Goal: Navigation & Orientation: Find specific page/section

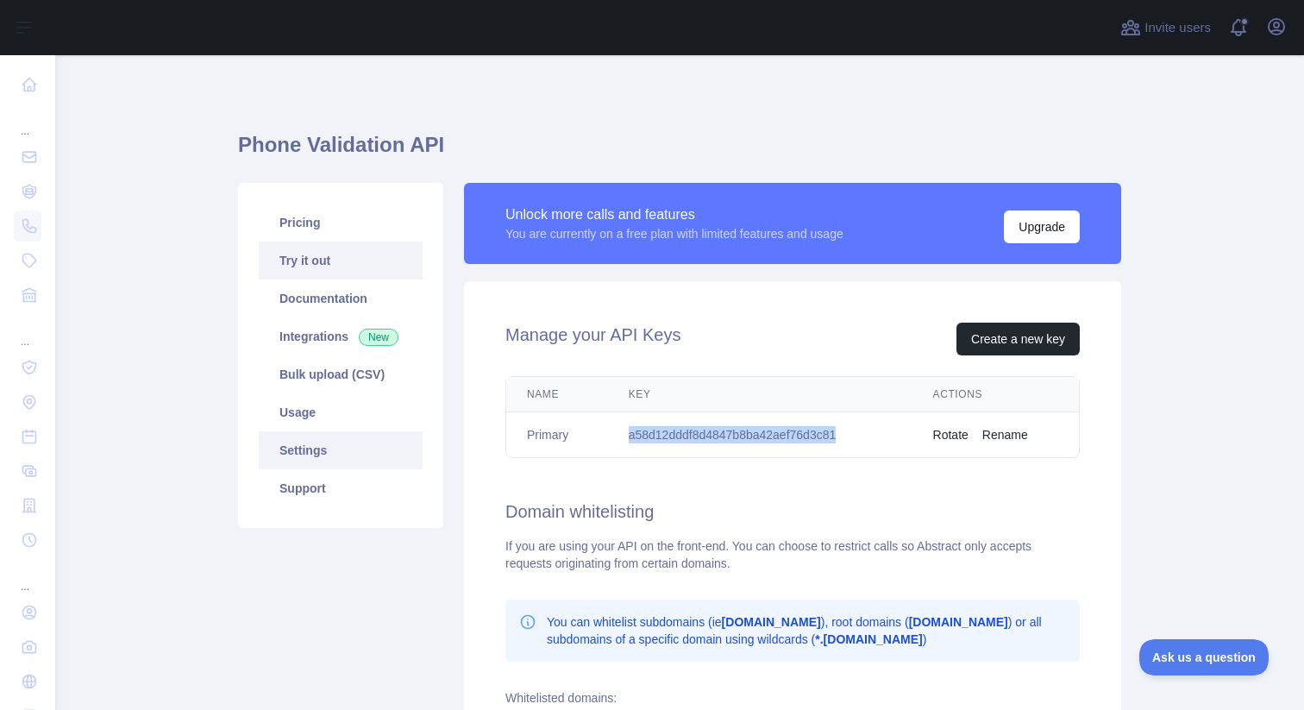
click at [302, 254] on link "Try it out" at bounding box center [341, 261] width 164 height 38
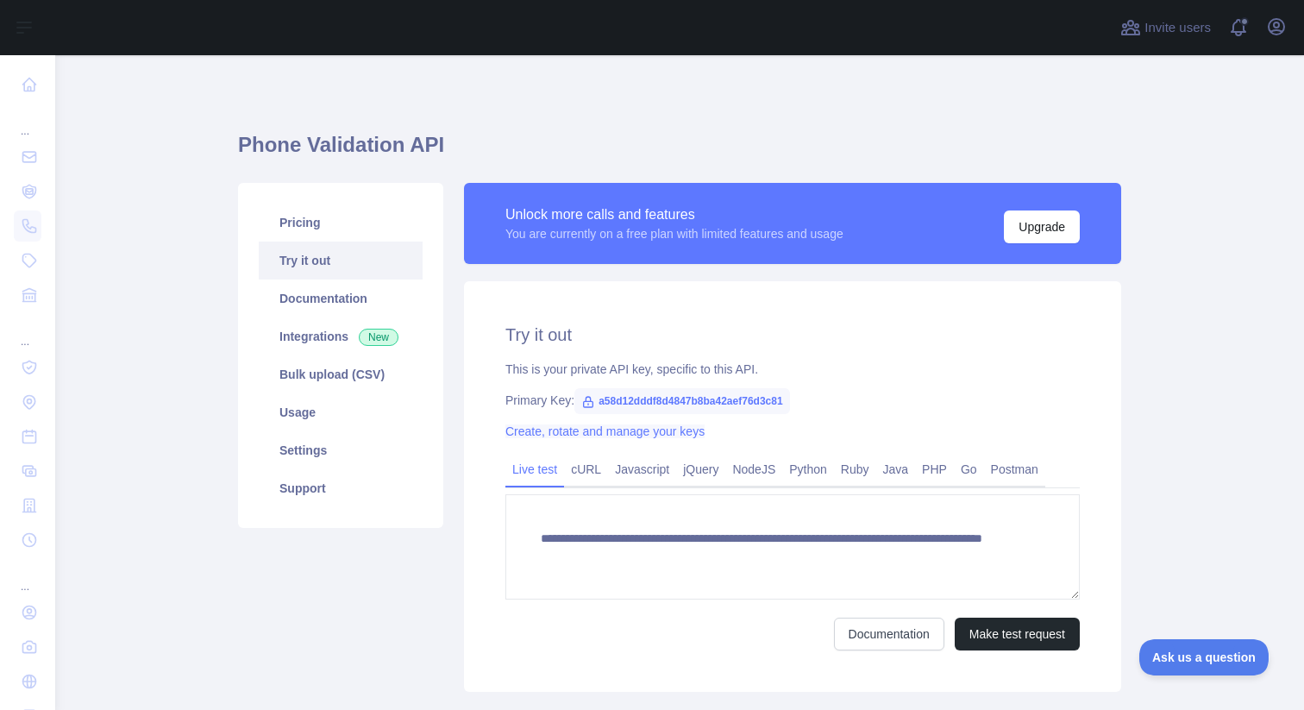
click at [605, 434] on link "Create, rotate and manage your keys" at bounding box center [605, 431] width 199 height 14
